Goal: Book appointment/travel/reservation

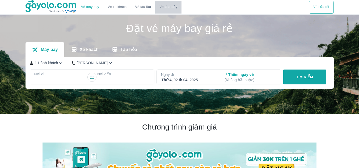
click at [165, 10] on button "Vé tàu thủy" at bounding box center [168, 7] width 26 height 13
click at [114, 7] on link "Vé xe khách" at bounding box center [117, 7] width 19 height 4
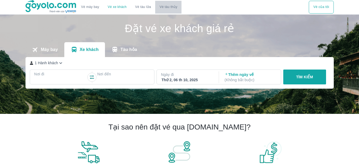
click at [166, 9] on button "Vé tàu thủy" at bounding box center [168, 7] width 26 height 13
click at [144, 8] on link "Vé tàu lửa" at bounding box center [143, 7] width 24 height 13
click at [97, 10] on button "Vé máy bay" at bounding box center [90, 7] width 27 height 13
click at [48, 52] on p "Máy bay" at bounding box center [49, 49] width 17 height 5
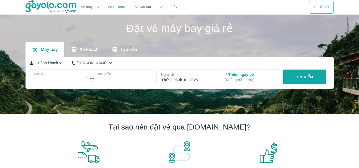
click at [118, 48] on icon "transportation tabs" at bounding box center [114, 49] width 7 height 7
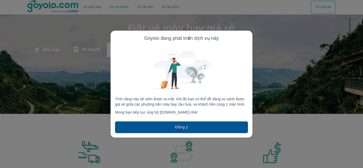
click at [154, 128] on button "Đồng ý" at bounding box center [181, 127] width 133 height 12
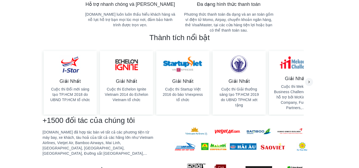
scroll to position [239, 0]
